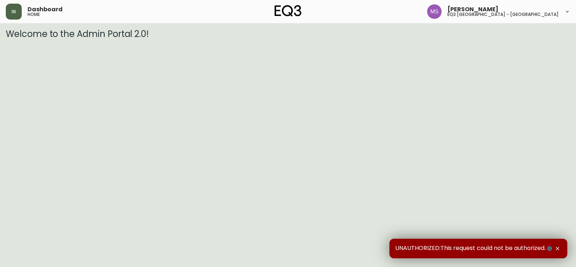
click at [13, 14] on icon "button" at bounding box center [14, 12] width 6 height 6
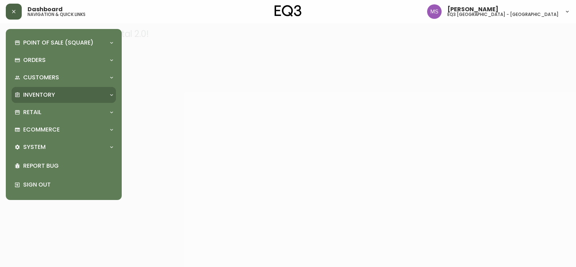
click at [46, 93] on p "Inventory" at bounding box center [39, 95] width 32 height 8
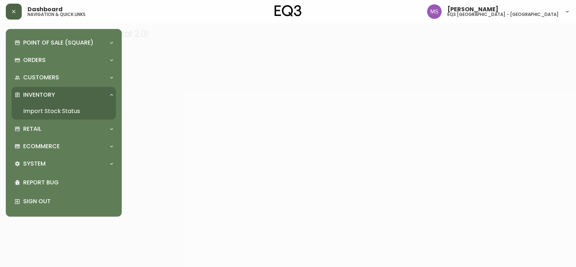
click at [57, 107] on link "Import Stock Status" at bounding box center [64, 111] width 104 height 17
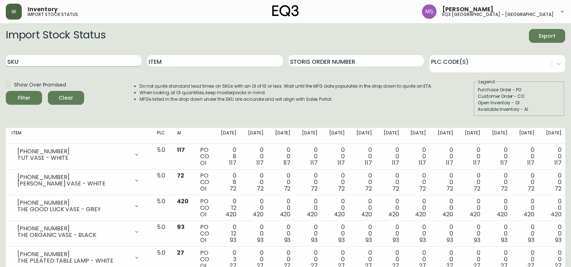
click at [99, 61] on input "SKU" at bounding box center [74, 61] width 136 height 12
paste input "[PHONE_NUMBER]"
click at [6, 91] on button "Filter" at bounding box center [24, 98] width 36 height 14
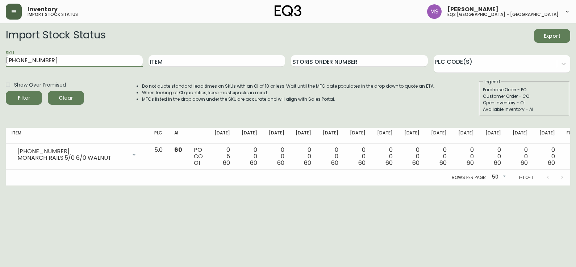
drag, startPoint x: 107, startPoint y: 59, endPoint x: 0, endPoint y: 59, distance: 106.9
click at [0, 59] on html "Inventory import stock status [PERSON_NAME] eq3 [GEOGRAPHIC_DATA] - st laurent …" at bounding box center [288, 93] width 576 height 186
paste input "16"
click at [6, 91] on button "Filter" at bounding box center [24, 98] width 36 height 14
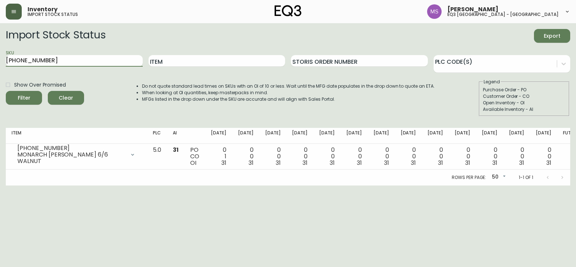
drag, startPoint x: 59, startPoint y: 61, endPoint x: 0, endPoint y: 60, distance: 59.1
click at [0, 60] on html "Inventory import stock status [PERSON_NAME] eq3 [GEOGRAPHIC_DATA] - st laurent …" at bounding box center [288, 93] width 576 height 186
paste input "2"
type input "[PHONE_NUMBER]"
click at [6, 91] on button "Filter" at bounding box center [24, 98] width 36 height 14
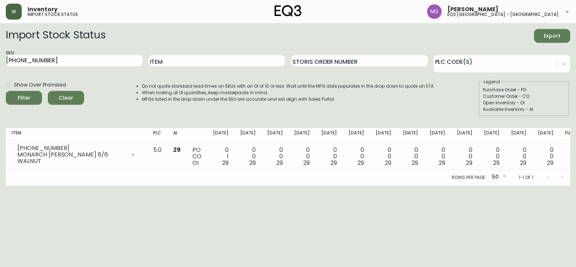
click at [562, 96] on div "Customer Order - CO" at bounding box center [524, 96] width 83 height 7
